Goal: Information Seeking & Learning: Learn about a topic

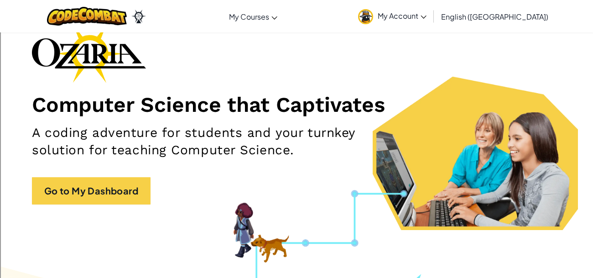
scroll to position [54, 0]
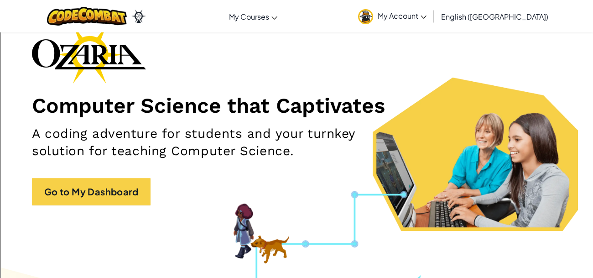
click at [427, 20] on span "My Account" at bounding box center [402, 16] width 49 height 10
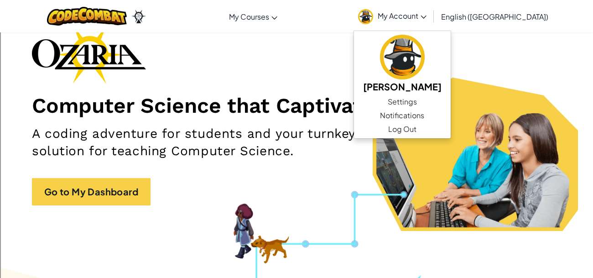
click at [381, 91] on div "Computer Science that Captivates A coding adventure for students and your turnk…" at bounding box center [296, 119] width 529 height 189
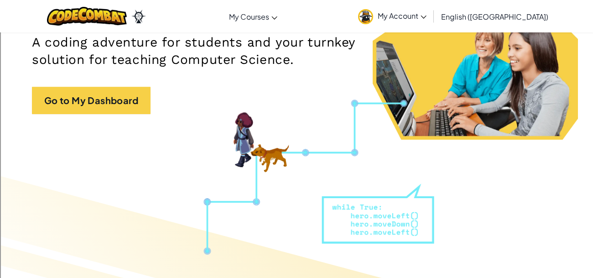
scroll to position [0, 0]
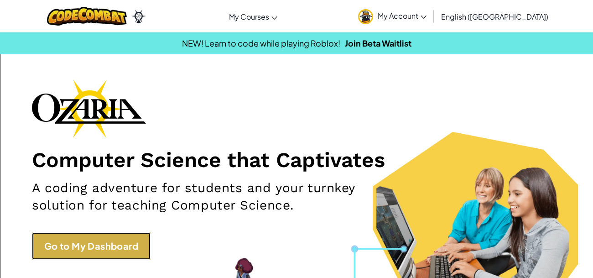
click at [95, 247] on link "Go to My Dashboard" at bounding box center [91, 245] width 119 height 27
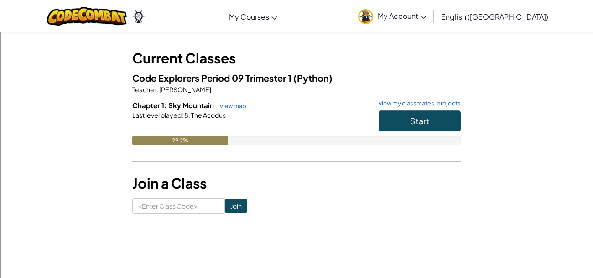
scroll to position [39, 0]
click at [402, 121] on button "Start" at bounding box center [420, 121] width 82 height 21
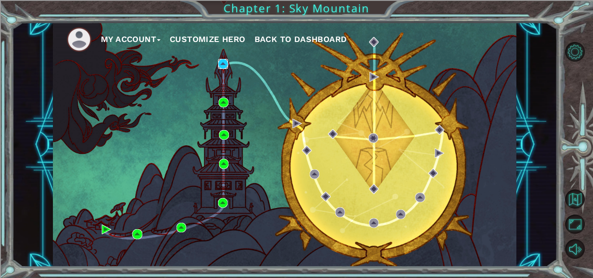
click at [222, 64] on img at bounding box center [223, 64] width 10 height 10
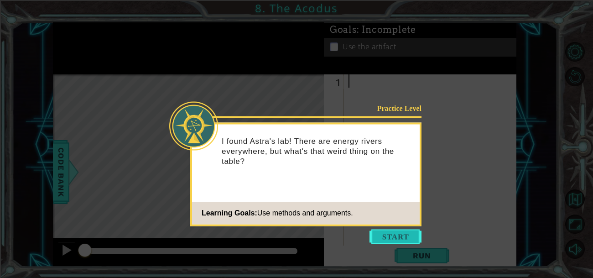
click at [370, 238] on button "Start" at bounding box center [396, 236] width 52 height 15
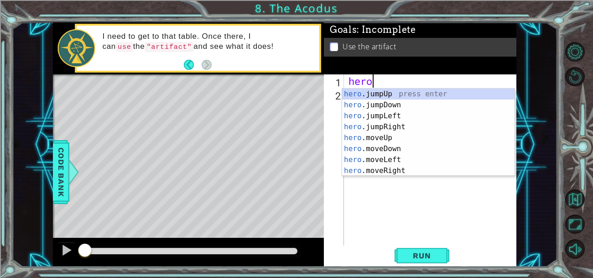
scroll to position [0, 0]
click at [393, 137] on div "hero .jumpUp press enter hero .jumpDown press enter hero .jumpLeft press enter …" at bounding box center [428, 144] width 172 height 110
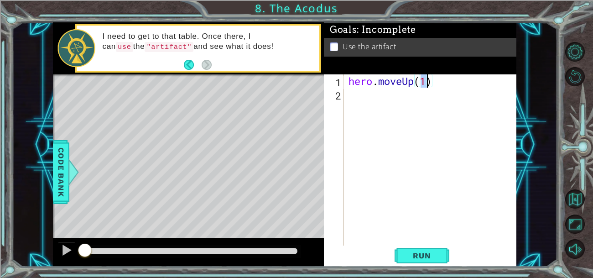
type textarea "hero.moveUp(2)"
click at [383, 108] on div "hero . moveUp ( 2 )" at bounding box center [433, 173] width 172 height 199
type textarea "h"
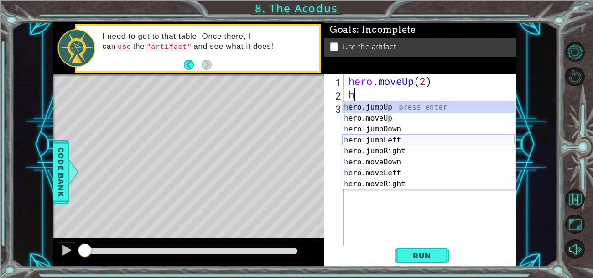
click at [390, 141] on div "h ero.jumpUp press enter h ero.moveUp press enter h ero.jumpDown press enter h …" at bounding box center [428, 157] width 172 height 110
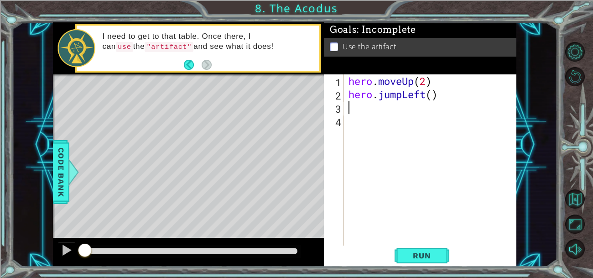
click at [398, 93] on div "hero . moveUp ( 2 ) hero . jumpLeft ( )" at bounding box center [433, 173] width 172 height 199
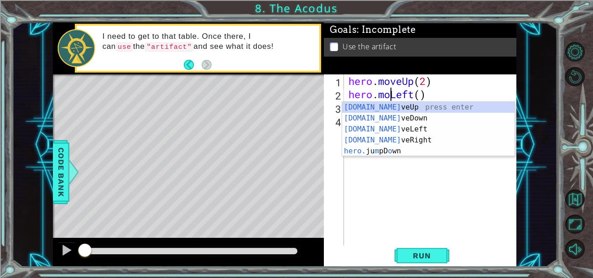
scroll to position [0, 2]
type textarea "hero.moveLeft()"
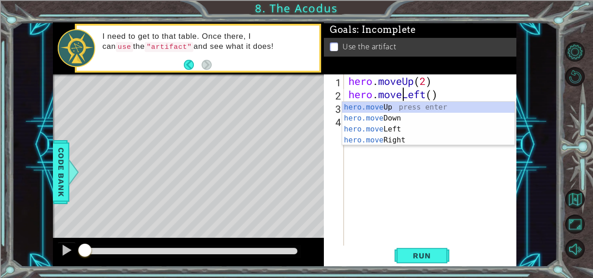
click at [416, 173] on div "hero . moveUp ( 2 ) hero . moveLeft ( )" at bounding box center [433, 173] width 172 height 199
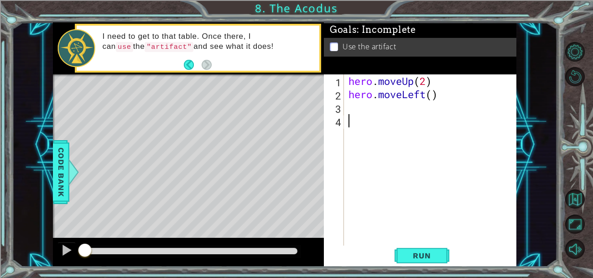
scroll to position [0, 0]
click at [367, 110] on div "hero . moveUp ( 2 ) hero . moveLeft ( )" at bounding box center [433, 173] width 172 height 199
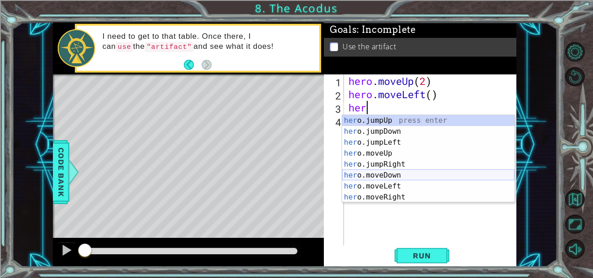
click at [389, 179] on div "her o.jumpUp press enter her o.jumpDown press enter her o.jumpLeft press enter …" at bounding box center [428, 170] width 172 height 110
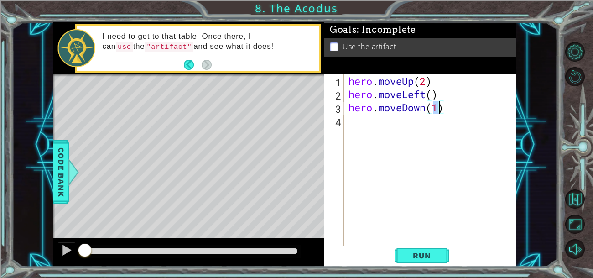
type textarea "hero.moveDown(2)"
click at [366, 116] on div "hero . moveUp ( 2 ) hero . moveLeft ( ) hero . moveDown ( 2 )" at bounding box center [433, 173] width 172 height 199
type textarea "he"
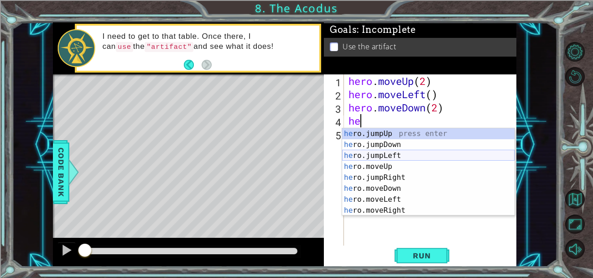
click at [392, 151] on div "he ro.jumpUp press enter he ro.jumpDown press enter he ro.jumpLeft press enter …" at bounding box center [428, 183] width 172 height 110
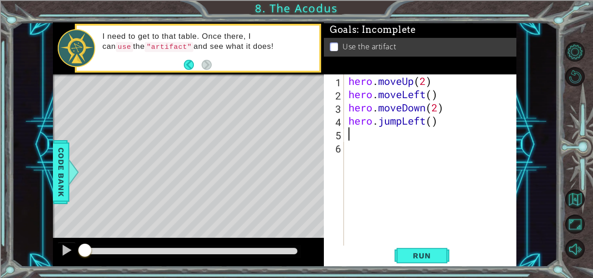
click at [434, 124] on div "hero . moveUp ( 2 ) hero . moveLeft ( ) hero . moveDown ( 2 ) hero . jumpLeft (…" at bounding box center [433, 173] width 172 height 199
type textarea "hero.jumpLeft(1)"
click at [381, 137] on div "hero . moveUp ( 2 ) hero . moveLeft ( ) hero . moveDown ( 2 ) hero . jumpLeft (…" at bounding box center [433, 173] width 172 height 199
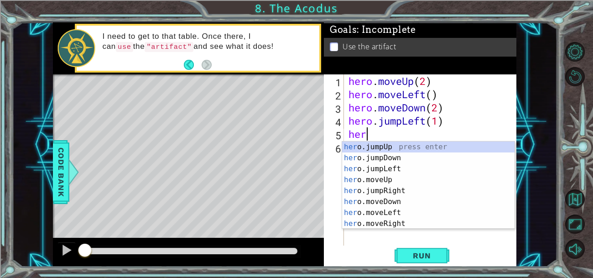
scroll to position [0, 0]
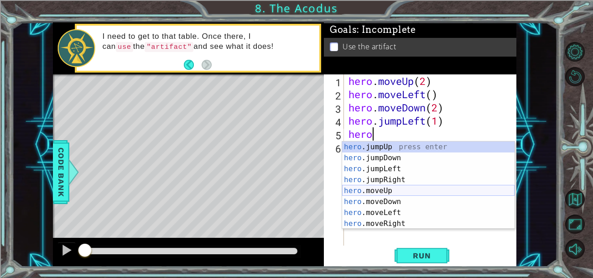
click at [385, 193] on div "hero .jumpUp press enter hero .jumpDown press enter hero .jumpLeft press enter …" at bounding box center [428, 196] width 172 height 110
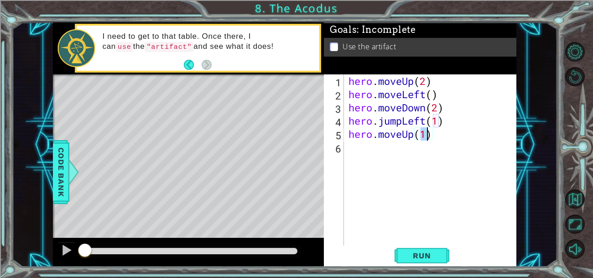
type textarea "hero.moveUp(2)"
click at [360, 153] on div "hero . moveUp ( 2 ) hero . moveLeft ( ) hero . moveDown ( 2 ) hero . jumpLeft (…" at bounding box center [433, 173] width 172 height 199
type textarea "h"
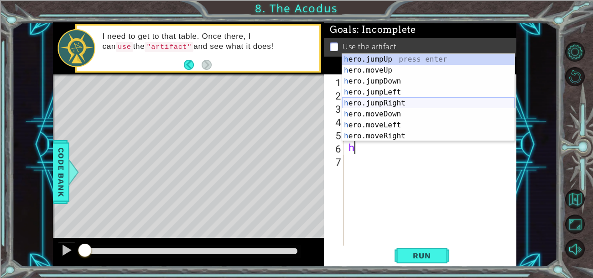
click at [389, 104] on div "h ero.jumpUp press enter h ero.moveUp press enter h ero.jumpDown press enter h …" at bounding box center [428, 109] width 172 height 110
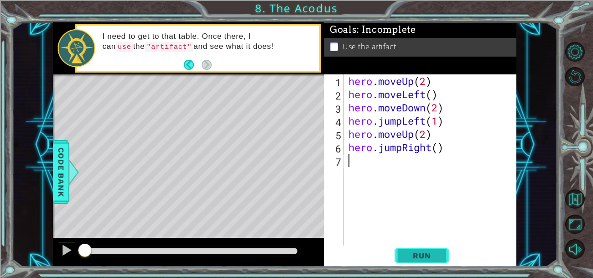
click at [420, 260] on span "Run" at bounding box center [422, 255] width 36 height 9
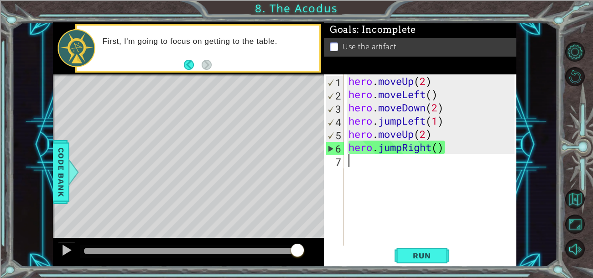
click at [413, 167] on div "hero . moveUp ( 2 ) hero . moveLeft ( ) hero . moveDown ( 2 ) hero . jumpLeft (…" at bounding box center [433, 173] width 172 height 199
click at [402, 153] on div "hero . moveUp ( 2 ) hero . moveLeft ( ) hero . moveDown ( 2 ) hero . jumpLeft (…" at bounding box center [433, 173] width 172 height 199
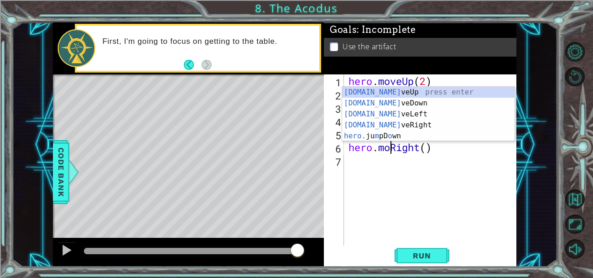
scroll to position [0, 2]
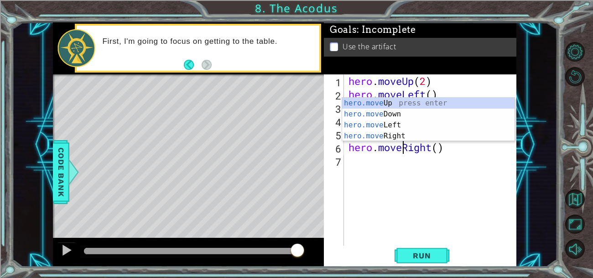
click at [266, 252] on div at bounding box center [191, 251] width 214 height 6
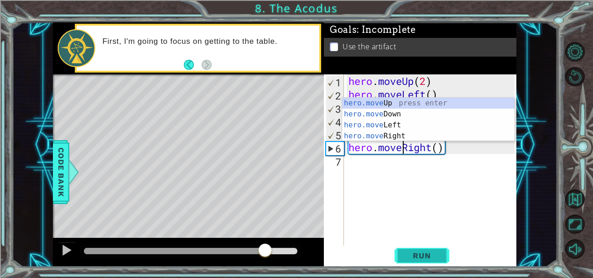
type textarea "hero.moveRight()"
click at [417, 259] on span "Run" at bounding box center [422, 255] width 36 height 9
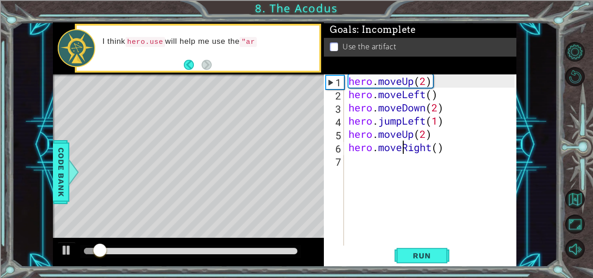
click at [248, 254] on div at bounding box center [191, 251] width 214 height 6
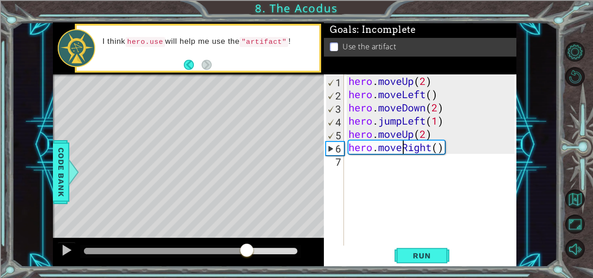
click at [218, 249] on div at bounding box center [165, 251] width 163 height 6
click at [368, 189] on div "hero . moveUp ( 2 ) hero . moveLeft ( ) hero . moveDown ( 2 ) hero . jumpLeft (…" at bounding box center [433, 173] width 172 height 199
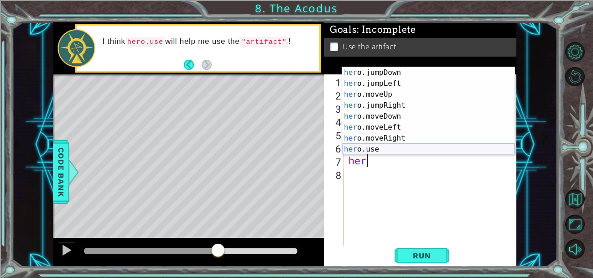
scroll to position [10, 0]
click at [413, 144] on div "her o.jumpDown press enter her o.jumpLeft press enter her o.moveUp press enter …" at bounding box center [428, 122] width 172 height 110
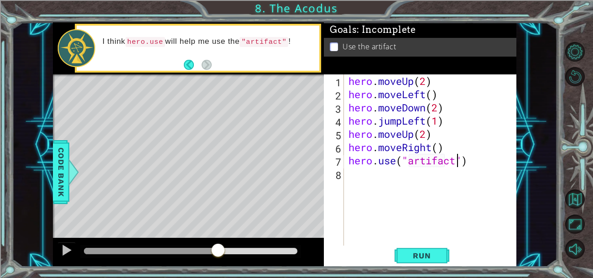
scroll to position [0, 5]
type textarea "hero.use("artifact")"
click at [435, 254] on span "Run" at bounding box center [422, 255] width 36 height 9
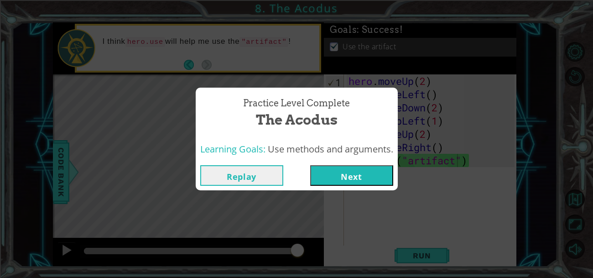
click at [371, 181] on button "Next" at bounding box center [351, 175] width 83 height 21
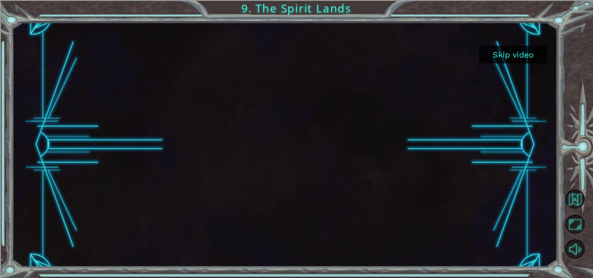
click at [508, 56] on button "Skip video" at bounding box center [513, 55] width 68 height 18
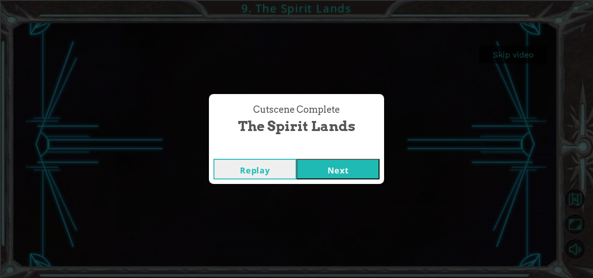
click at [340, 175] on button "Next" at bounding box center [338, 169] width 83 height 21
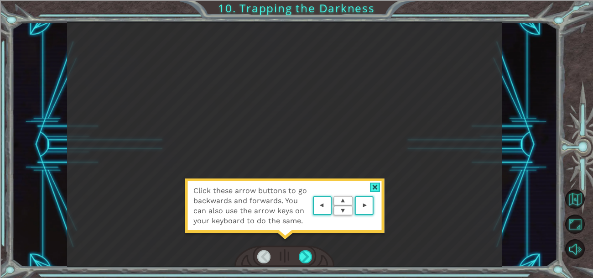
click at [376, 206] on area at bounding box center [376, 206] width 0 height 0
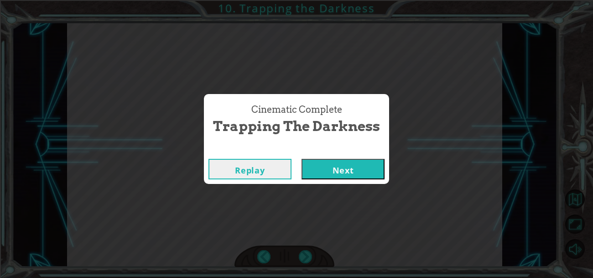
click at [328, 161] on button "Next" at bounding box center [343, 169] width 83 height 21
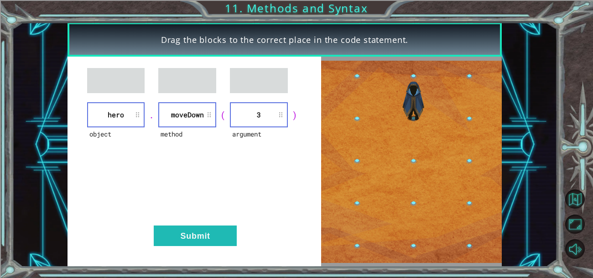
click at [37, 99] on div "Drag the blocks to the correct place in the code statement. object hero . metho…" at bounding box center [285, 144] width 546 height 245
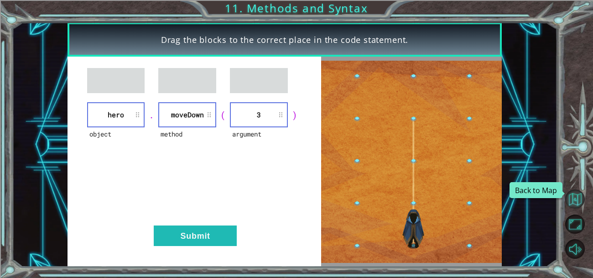
click at [580, 204] on button "Back to Map" at bounding box center [575, 199] width 20 height 20
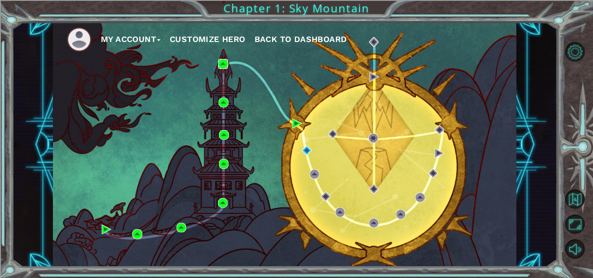
click at [222, 61] on img at bounding box center [223, 64] width 10 height 10
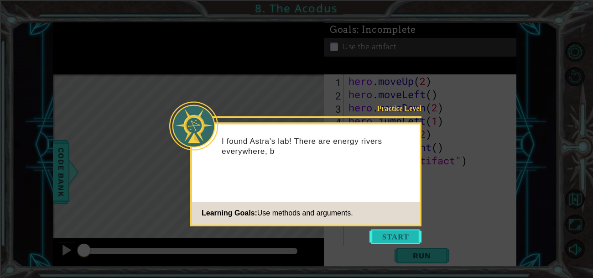
click at [387, 235] on button "Start" at bounding box center [396, 236] width 52 height 15
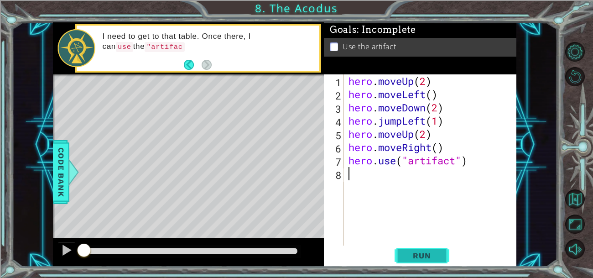
click at [436, 251] on span "Run" at bounding box center [422, 255] width 36 height 9
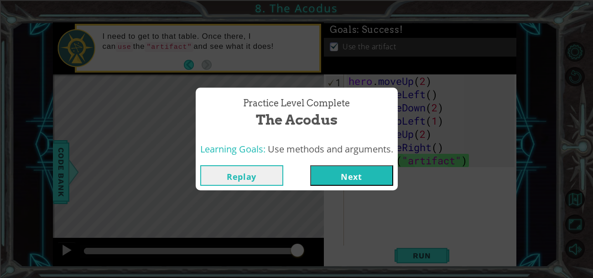
click at [367, 178] on button "Next" at bounding box center [351, 175] width 83 height 21
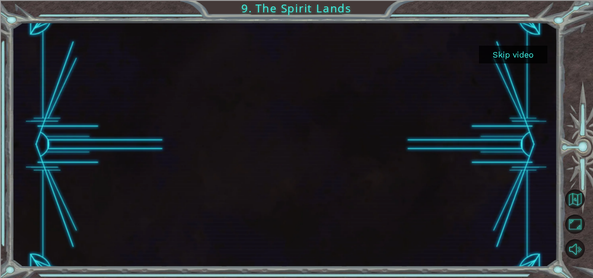
click at [497, 54] on button "Skip video" at bounding box center [513, 55] width 68 height 18
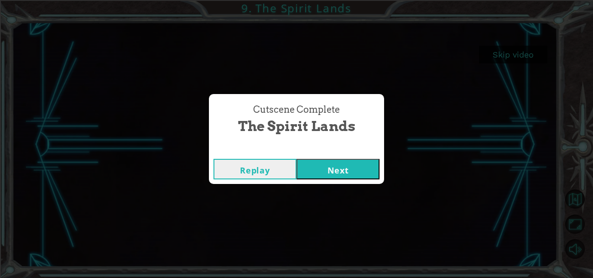
click at [349, 175] on button "Next" at bounding box center [338, 169] width 83 height 21
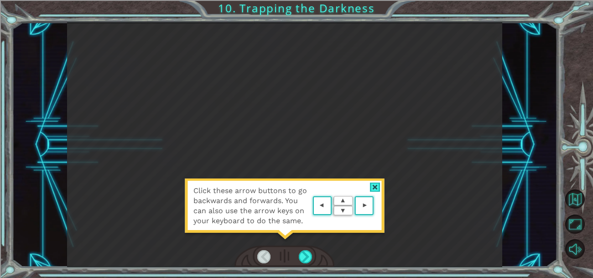
click at [405, 235] on div "Click these arrow buttons to go backwards and forwards. You can also use the ar…" at bounding box center [284, 144] width 435 height 245
click at [500, 154] on div "Click these arrow buttons to go backwards and forwards. You can also use the ar…" at bounding box center [284, 144] width 435 height 245
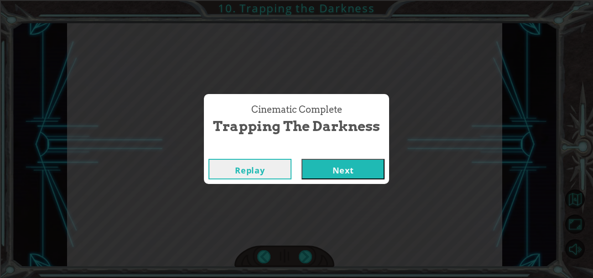
click at [354, 163] on button "Next" at bounding box center [343, 169] width 83 height 21
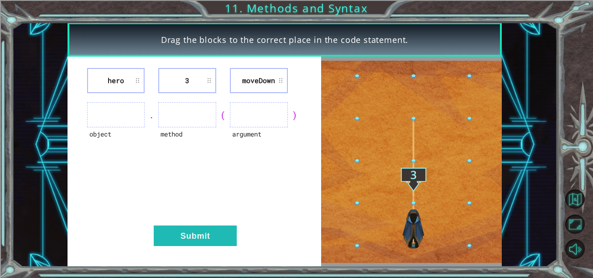
click at [122, 84] on li "hero" at bounding box center [116, 80] width 58 height 25
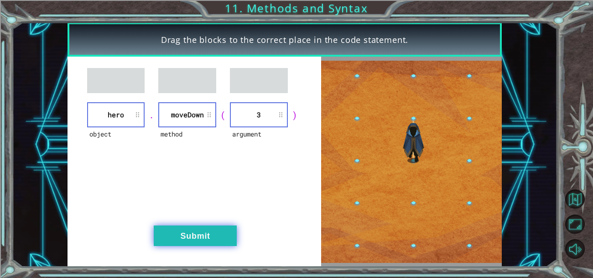
click at [205, 240] on button "Submit" at bounding box center [195, 235] width 83 height 21
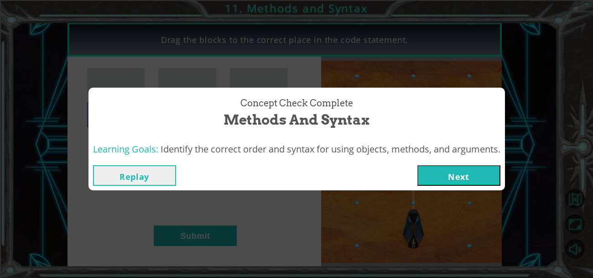
click at [477, 177] on button "Next" at bounding box center [459, 175] width 83 height 21
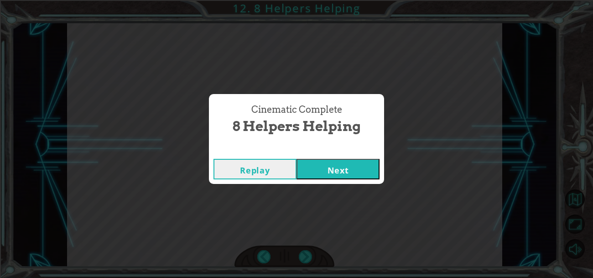
click at [328, 172] on button "Next" at bounding box center [338, 169] width 83 height 21
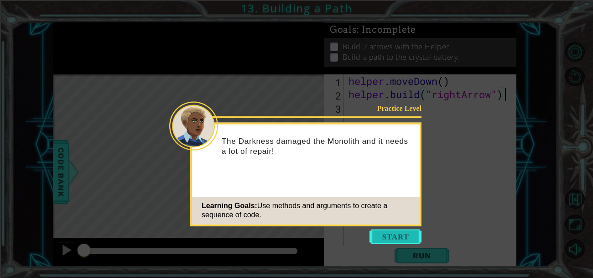
click at [387, 229] on button "Start" at bounding box center [396, 236] width 52 height 15
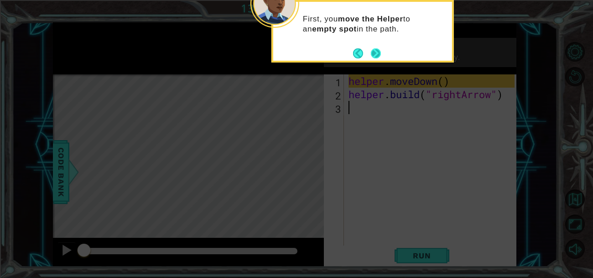
click at [376, 51] on button "Next" at bounding box center [376, 53] width 10 height 10
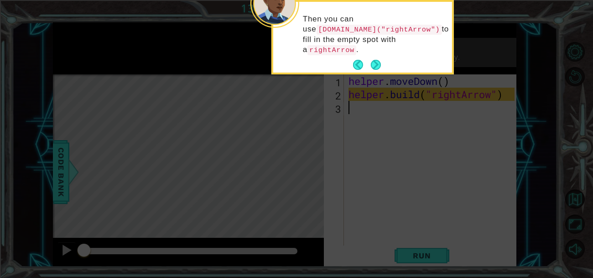
click at [376, 60] on button "Next" at bounding box center [376, 65] width 10 height 10
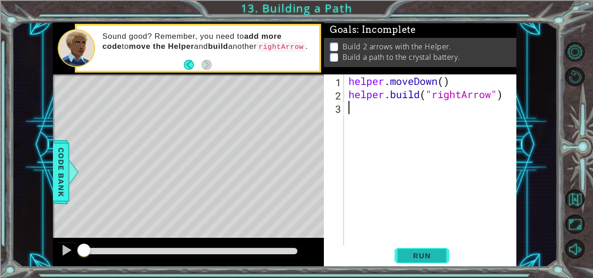
click at [432, 255] on span "Run" at bounding box center [422, 255] width 36 height 9
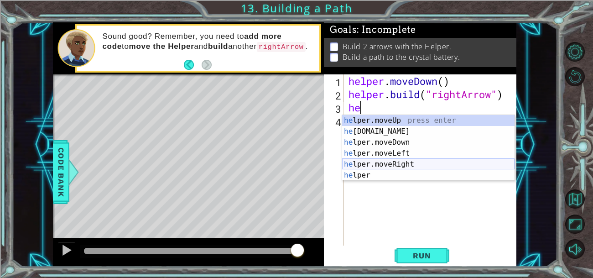
click at [406, 161] on div "he lper.moveUp press enter he [DOMAIN_NAME] press enter he lper.moveDown press …" at bounding box center [428, 159] width 172 height 88
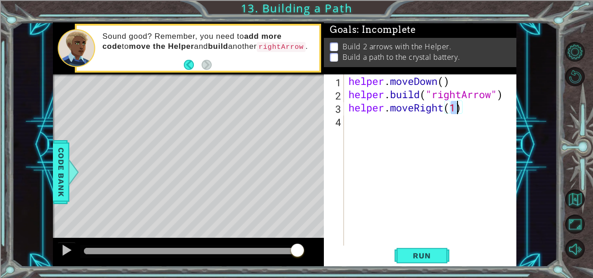
type textarea "helper.moveRight(3)"
click at [384, 136] on div "helper . moveDown ( ) helper . build ( "rightArrow" ) helper . moveRight ( 3 )" at bounding box center [433, 173] width 172 height 199
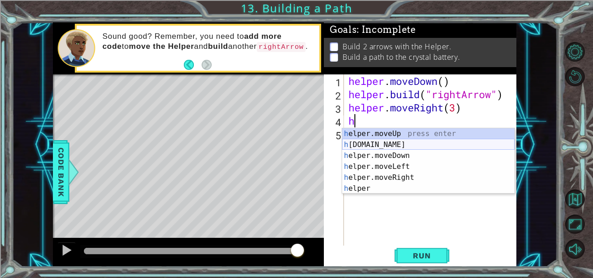
click at [409, 141] on div "h elper.moveUp press enter h [DOMAIN_NAME] press enter h elper.moveDown press e…" at bounding box center [428, 172] width 172 height 88
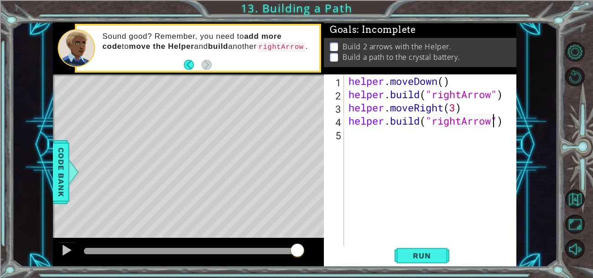
click at [443, 119] on div "helper . moveDown ( ) helper . build ( "rightArrow" ) helper . moveRight ( 3 ) …" at bounding box center [433, 173] width 172 height 199
click at [461, 119] on div "helper . moveDown ( ) helper . build ( "rightArrow" ) helper . moveRight ( 3 ) …" at bounding box center [431, 160] width 168 height 172
type textarea "[DOMAIN_NAME]("downArrow")"
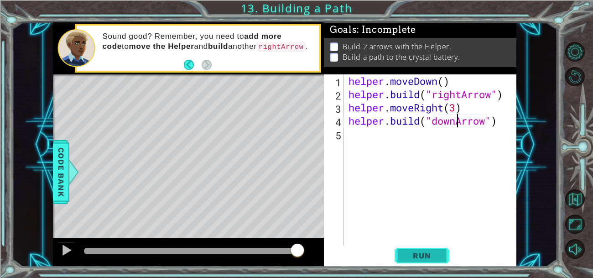
click at [410, 261] on button "Run" at bounding box center [422, 255] width 55 height 19
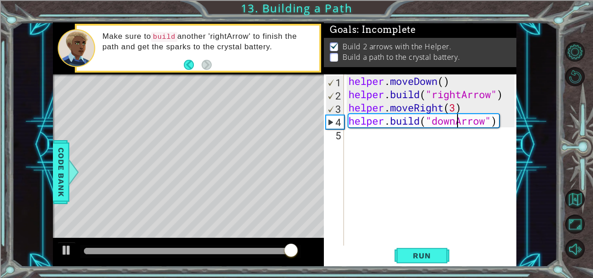
click at [401, 154] on div "helper . moveDown ( ) helper . build ( "rightArrow" ) helper . moveRight ( 3 ) …" at bounding box center [433, 173] width 172 height 199
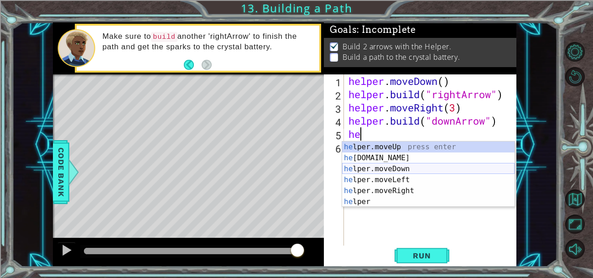
click at [397, 166] on div "he lper.moveUp press enter he [DOMAIN_NAME] press enter he lper.moveDown press …" at bounding box center [428, 185] width 172 height 88
type textarea "helper.moveDown(1)"
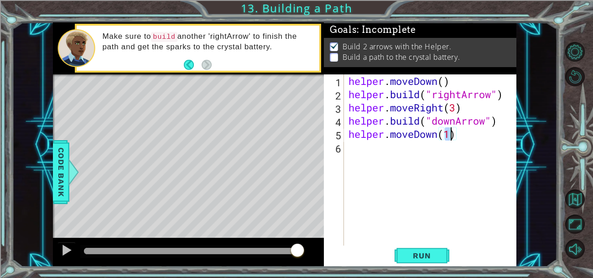
click at [399, 162] on div "helper . moveDown ( ) helper . build ( "rightArrow" ) helper . moveRight ( 3 ) …" at bounding box center [433, 173] width 172 height 199
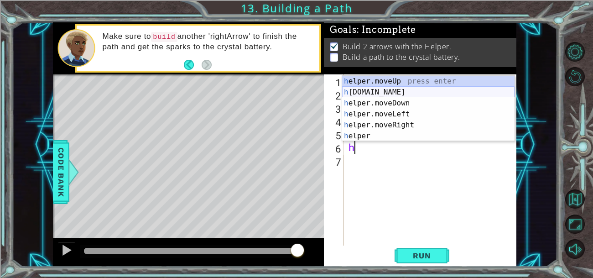
click at [378, 95] on div "h elper.moveUp press enter h [DOMAIN_NAME] press enter h elper.moveDown press e…" at bounding box center [428, 120] width 172 height 88
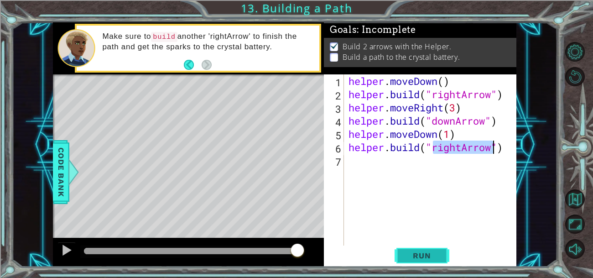
type textarea "[DOMAIN_NAME]("rightArrow")"
click at [428, 256] on span "Run" at bounding box center [422, 255] width 36 height 9
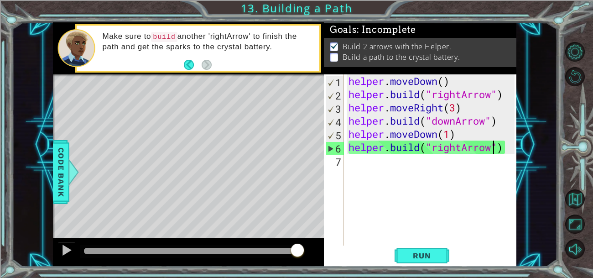
click at [335, 62] on li "Build a path to the crystal battery." at bounding box center [421, 57] width 183 height 10
click at [340, 61] on li "Build a path to the crystal battery." at bounding box center [421, 57] width 183 height 10
click at [330, 56] on p at bounding box center [334, 57] width 8 height 9
click at [388, 162] on div "helper . moveDown ( ) helper . build ( "rightArrow" ) helper . moveRight ( 3 ) …" at bounding box center [433, 173] width 172 height 199
type textarea "h"
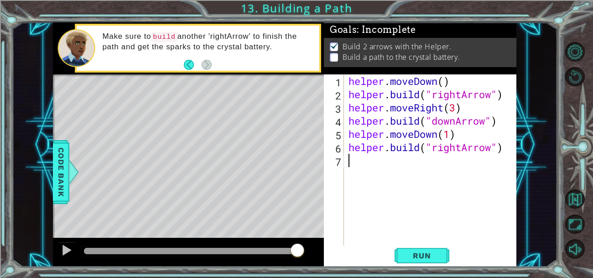
click at [509, 141] on div "helper . moveDown ( ) helper . build ( "rightArrow" ) helper . moveRight ( 3 ) …" at bounding box center [433, 173] width 172 height 199
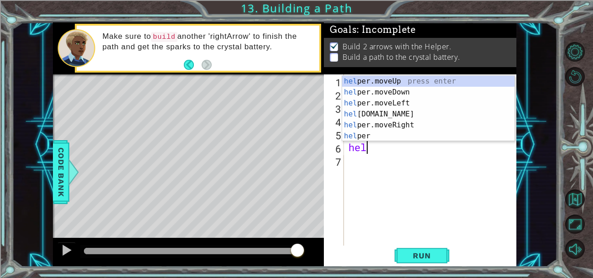
type textarea "h"
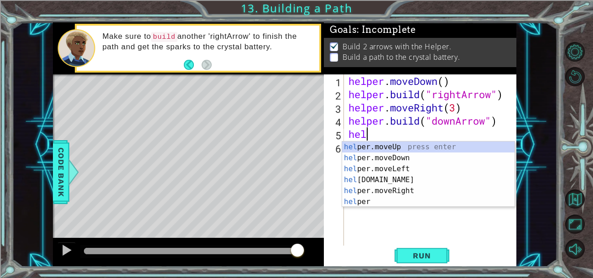
type textarea "h"
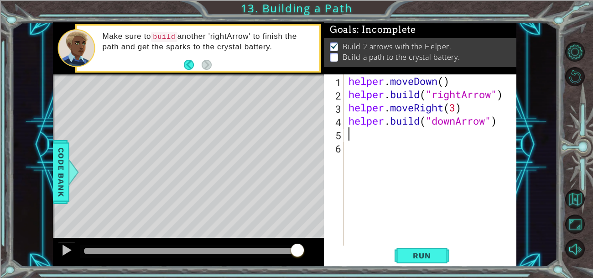
click at [459, 119] on div "helper . moveDown ( ) helper . build ( "rightArrow" ) helper . moveRight ( 3 ) …" at bounding box center [433, 173] width 172 height 199
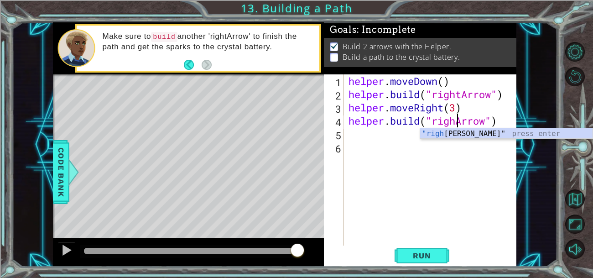
scroll to position [0, 5]
type textarea "[DOMAIN_NAME]("rightArrow")"
click at [418, 259] on span "Run" at bounding box center [422, 255] width 36 height 9
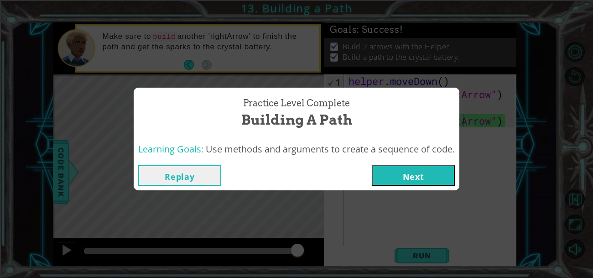
click at [418, 171] on button "Next" at bounding box center [413, 175] width 83 height 21
